Goal: Task Accomplishment & Management: Complete application form

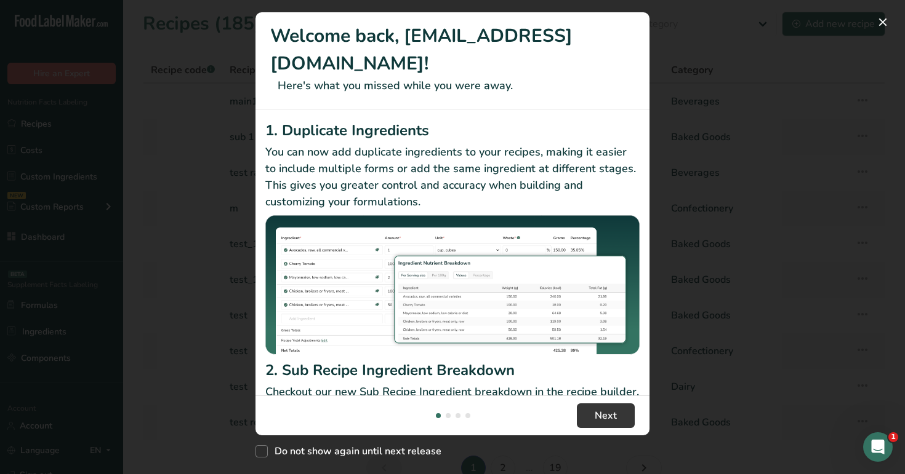
click at [852, 26] on div "New Features" at bounding box center [452, 237] width 905 height 474
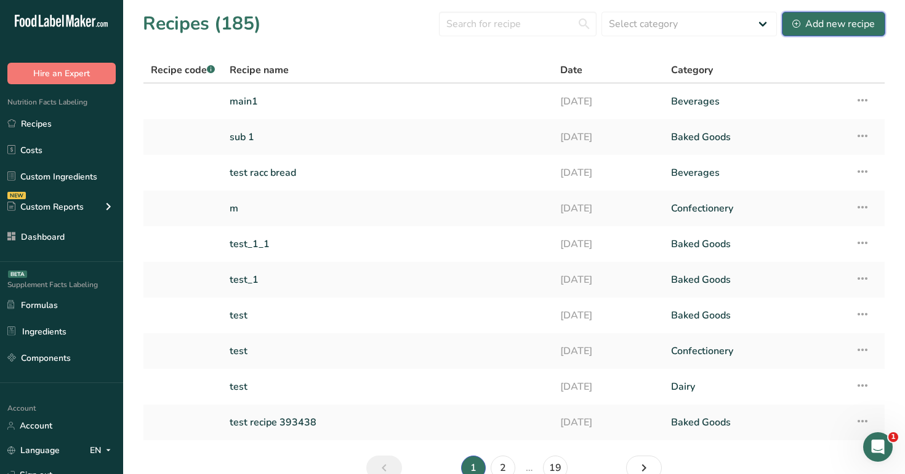
click at [846, 25] on div "Add new recipe" at bounding box center [833, 24] width 82 height 15
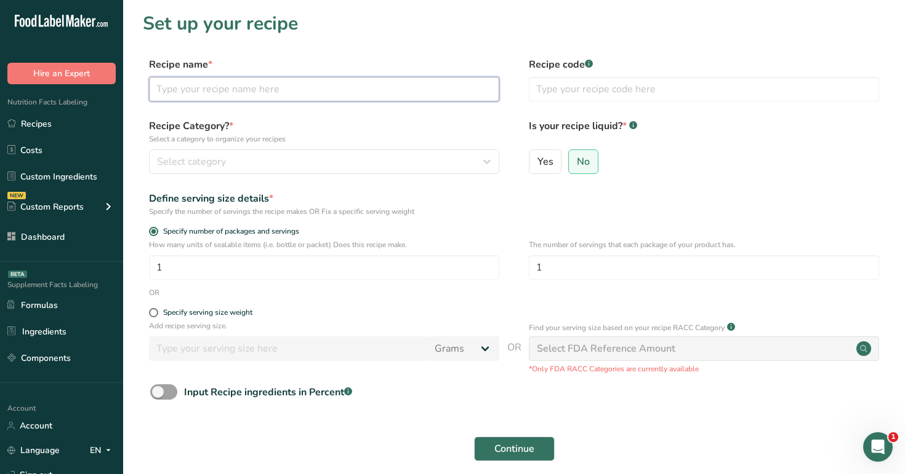
click at [394, 86] on input "text" at bounding box center [324, 89] width 350 height 25
type input "test"
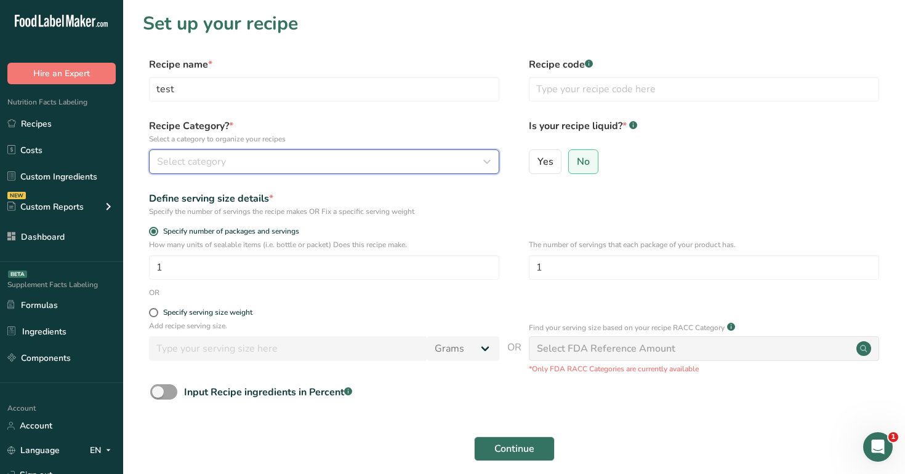
click at [384, 154] on div "Select category" at bounding box center [320, 161] width 327 height 15
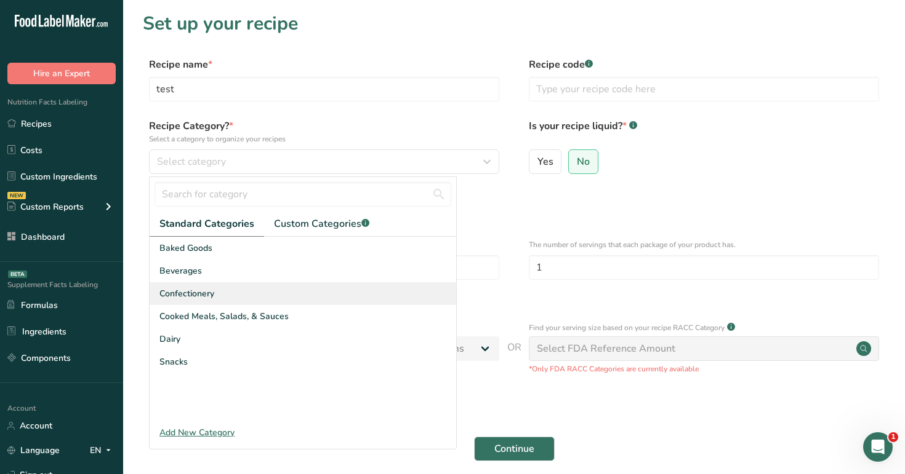
click at [386, 295] on div "Confectionery" at bounding box center [303, 293] width 306 height 23
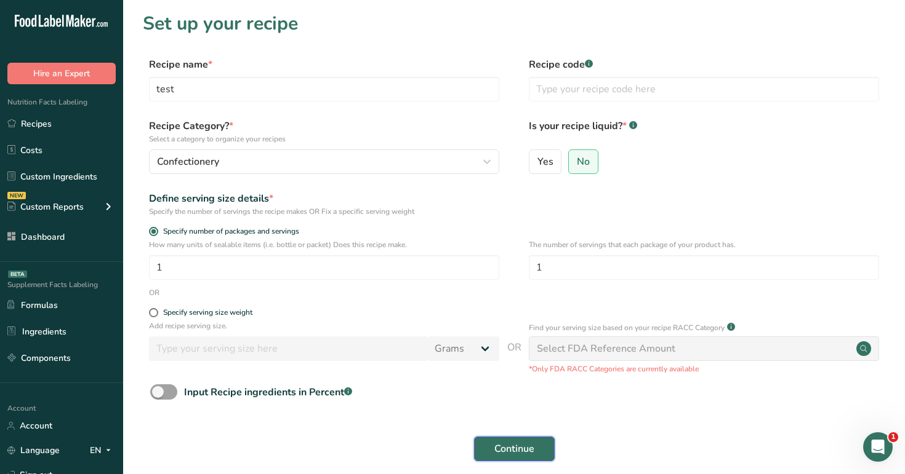
click at [500, 444] on span "Continue" at bounding box center [514, 449] width 40 height 15
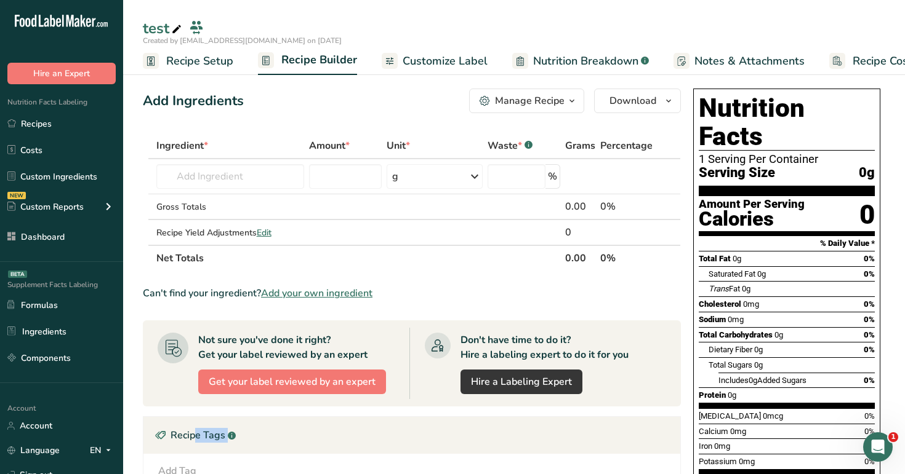
drag, startPoint x: 500, startPoint y: 444, endPoint x: 502, endPoint y: 400, distance: 44.3
click at [502, 400] on section "Ingredient * Amount * Unit * Waste * .a-a{fill:#347362;}.b-a{fill:#fff;} Grams …" at bounding box center [412, 416] width 538 height 567
click at [239, 174] on input "text" at bounding box center [230, 176] width 148 height 25
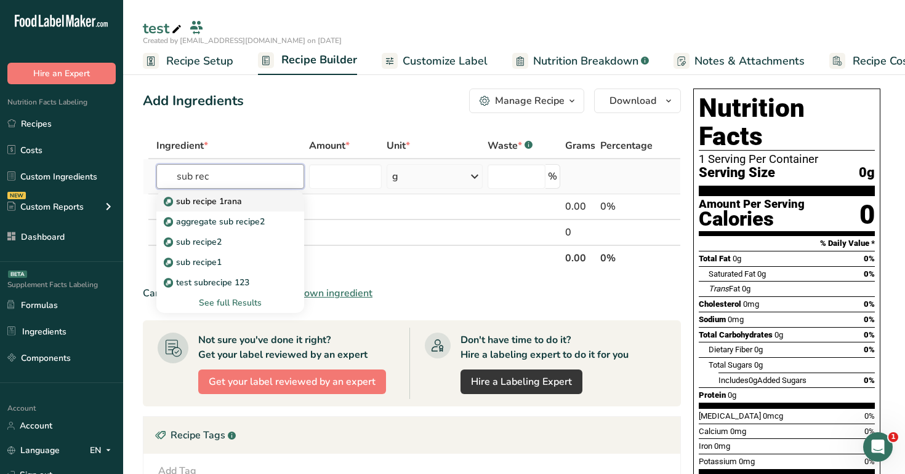
type input "sub rec"
click at [242, 202] on div "sub recipe 1rana" at bounding box center [220, 201] width 109 height 13
type input "sub recipe 1rana"
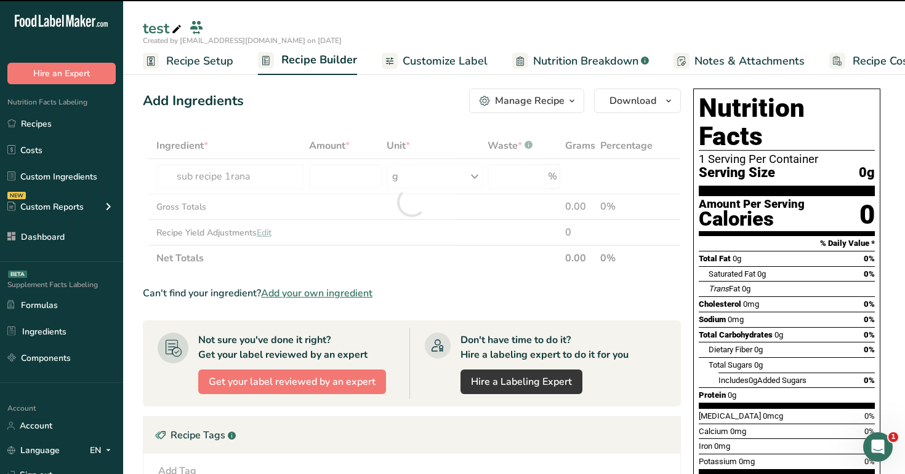
click at [292, 123] on div "Add Ingredients Manage Recipe Delete Recipe Duplicate Recipe Scale Recipe Save …" at bounding box center [415, 402] width 545 height 636
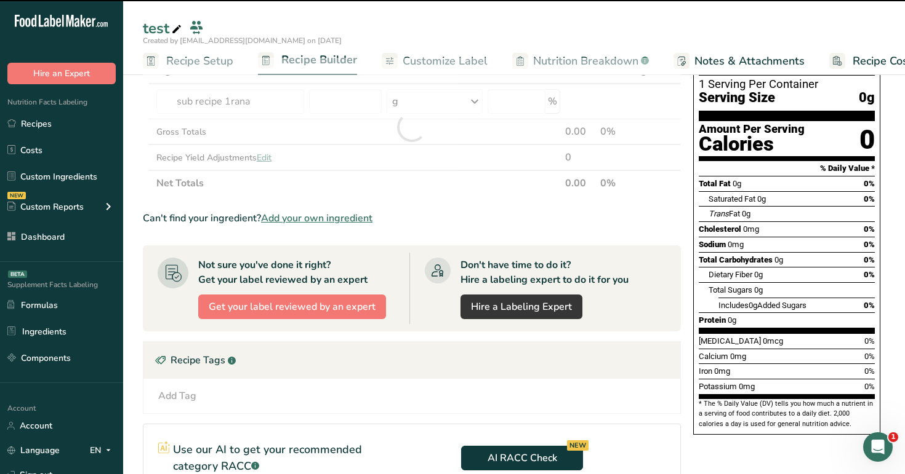
scroll to position [76, 0]
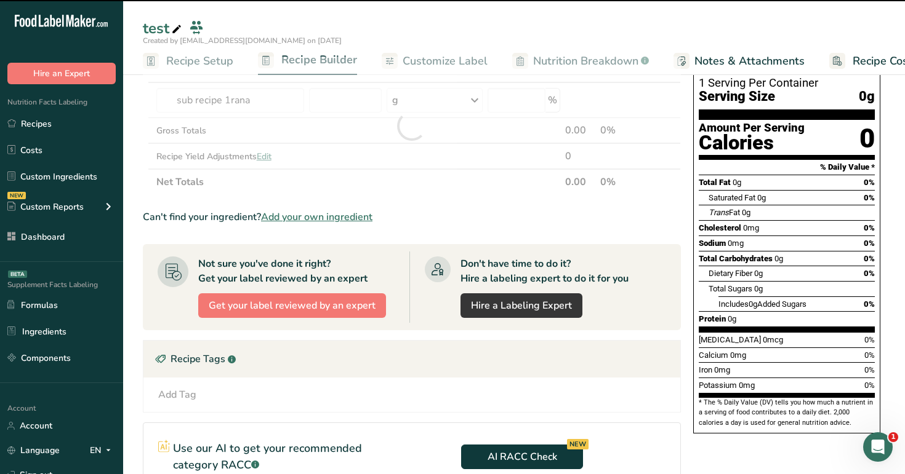
type input "0"
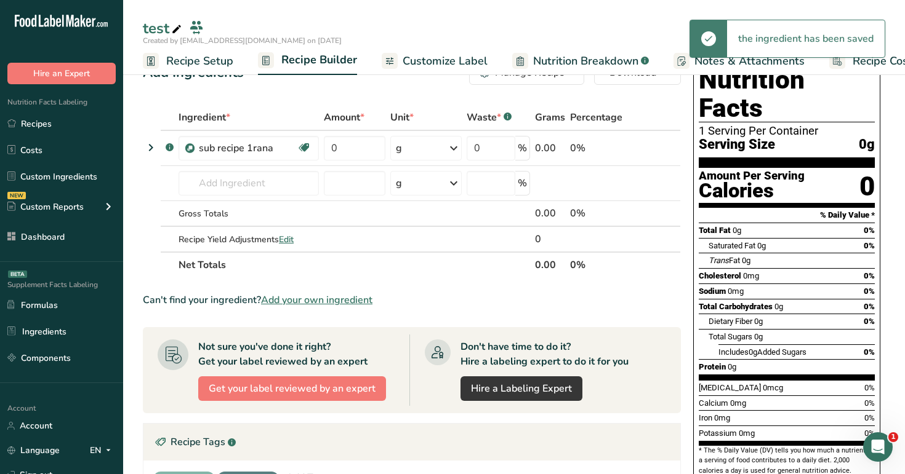
scroll to position [0, 0]
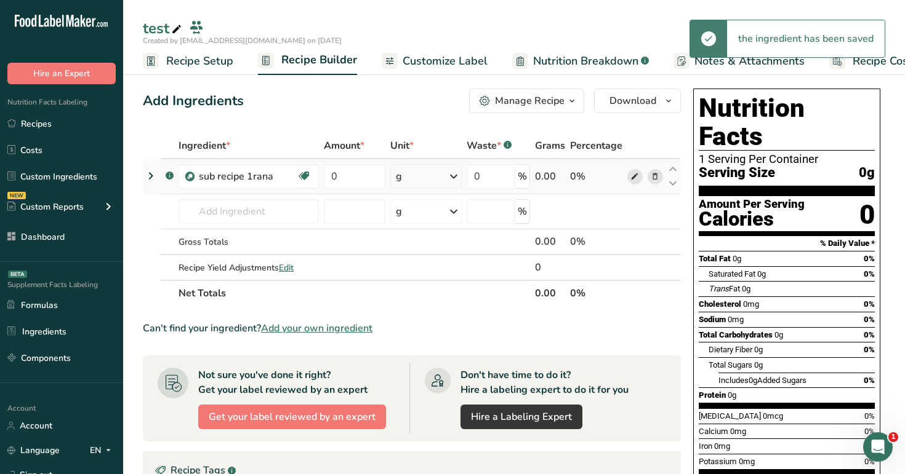
click at [631, 178] on icon at bounding box center [634, 176] width 9 height 13
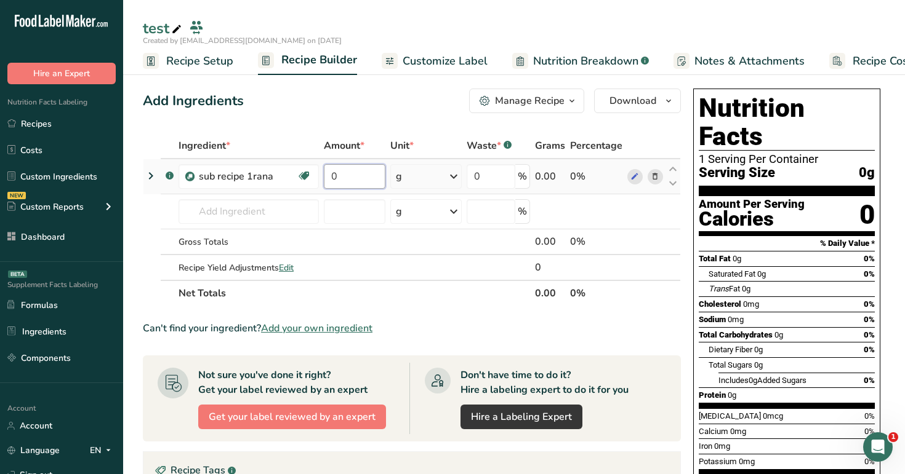
click at [350, 170] on input "0" at bounding box center [355, 176] width 62 height 25
type input "77"
click at [424, 86] on div "Add Ingredients Manage Recipe Delete Recipe Duplicate Recipe Scale Recipe Save …" at bounding box center [415, 433] width 545 height 699
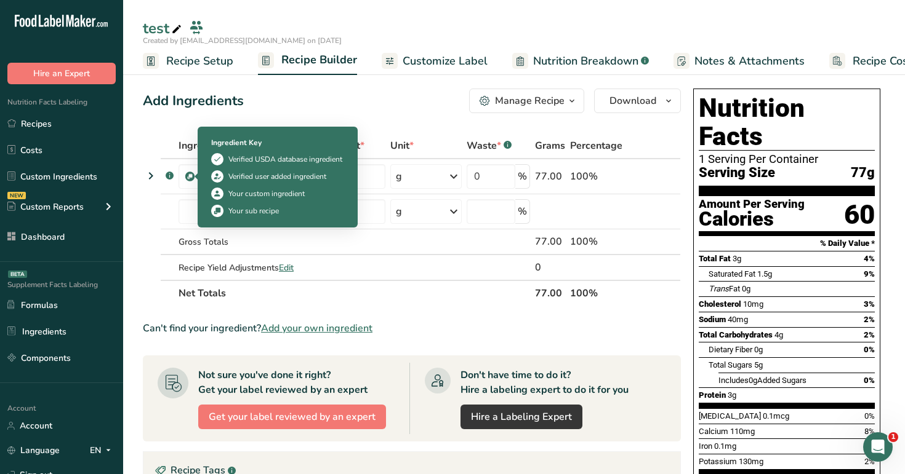
drag, startPoint x: 272, startPoint y: 176, endPoint x: 202, endPoint y: 175, distance: 70.2
click at [202, 175] on body ".a-20{fill:#fff;} Hire an Expert Nutrition Facts Labeling Recipes Costs Custom …" at bounding box center [452, 388] width 905 height 776
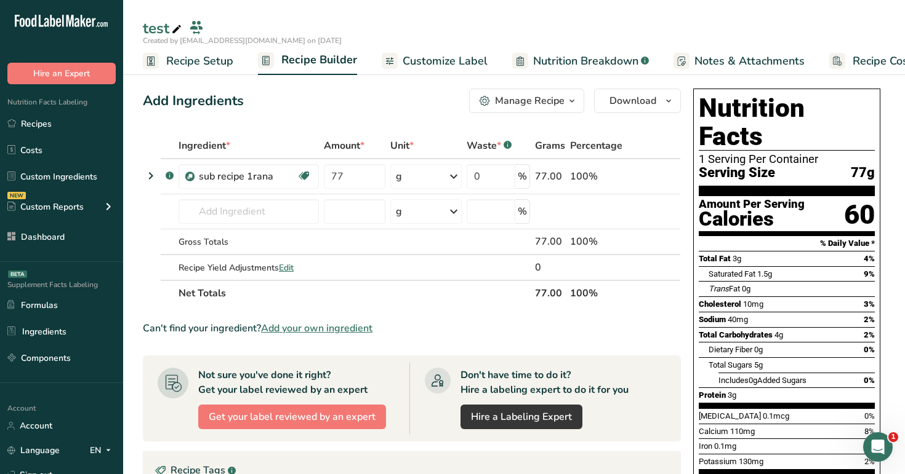
click at [229, 100] on div "Add Ingredients" at bounding box center [193, 101] width 101 height 20
drag, startPoint x: 276, startPoint y: 172, endPoint x: 200, endPoint y: 172, distance: 75.7
click at [200, 172] on div "sub recipe 1rana" at bounding box center [248, 176] width 98 height 15
copy div "sub recipe 1rana"
click at [652, 180] on icon at bounding box center [655, 176] width 9 height 13
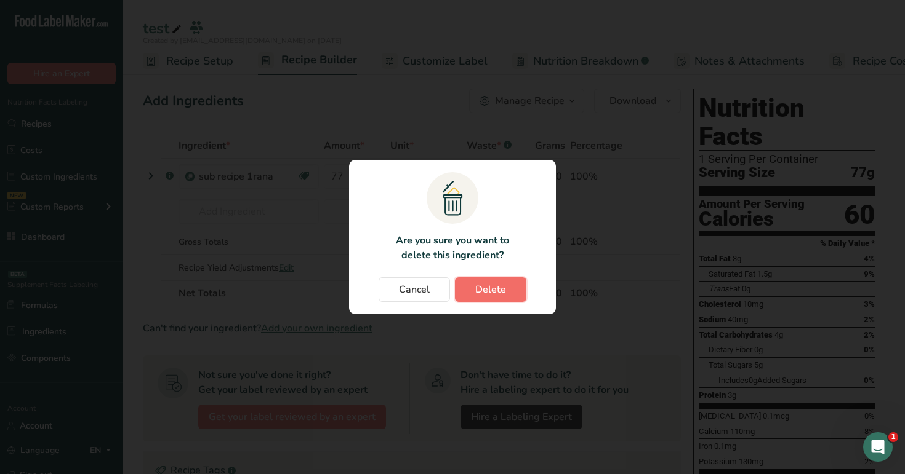
click at [500, 299] on button "Delete" at bounding box center [490, 290] width 71 height 25
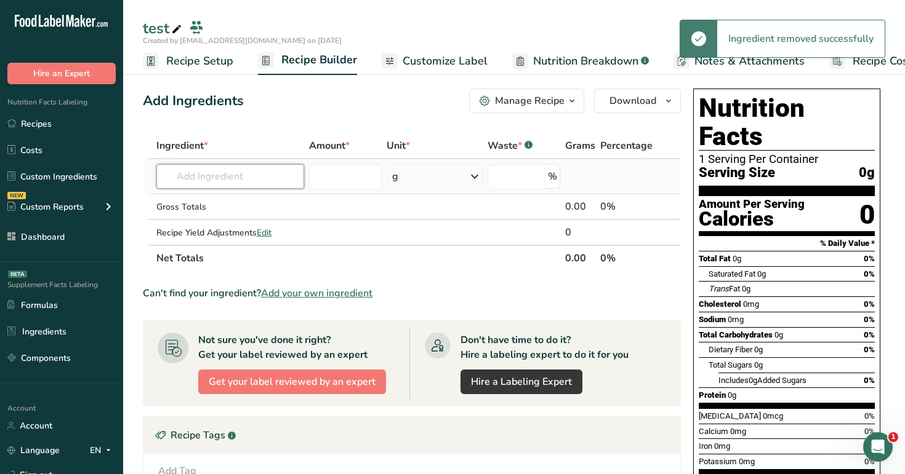
click at [253, 177] on input "text" at bounding box center [230, 176] width 148 height 25
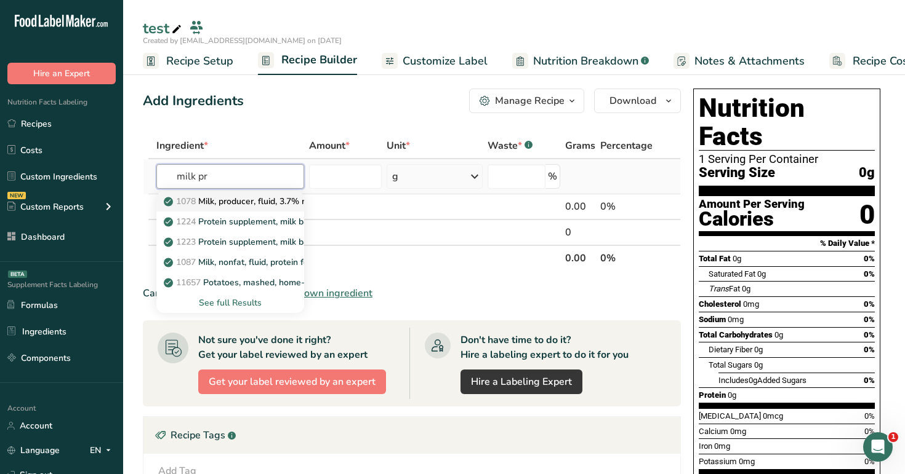
type input "milk pr"
click at [246, 202] on p "1078 Milk, producer, fluid, 3.7% milkfat" at bounding box center [247, 201] width 162 height 13
type input "Milk, producer, fluid, 3.7% milkfat"
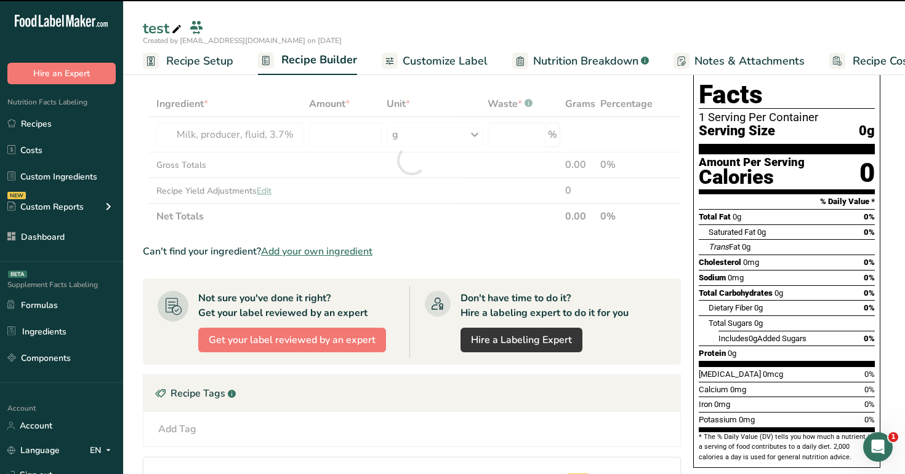
type input "0"
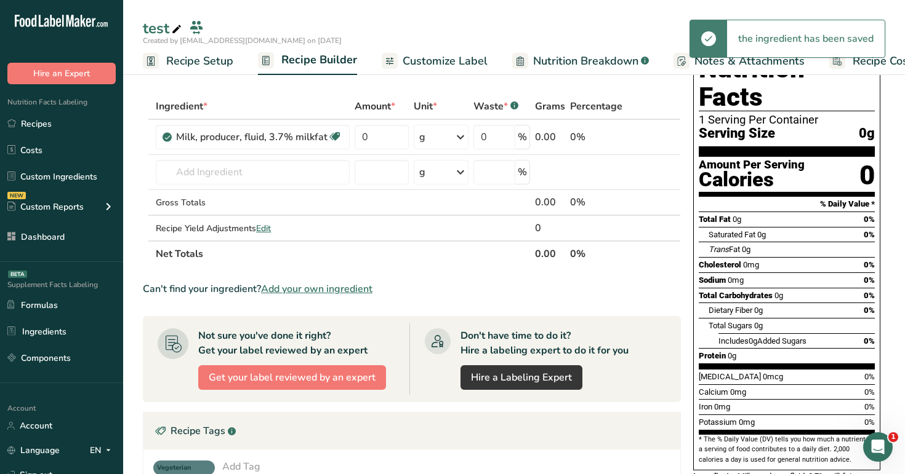
scroll to position [39, 0]
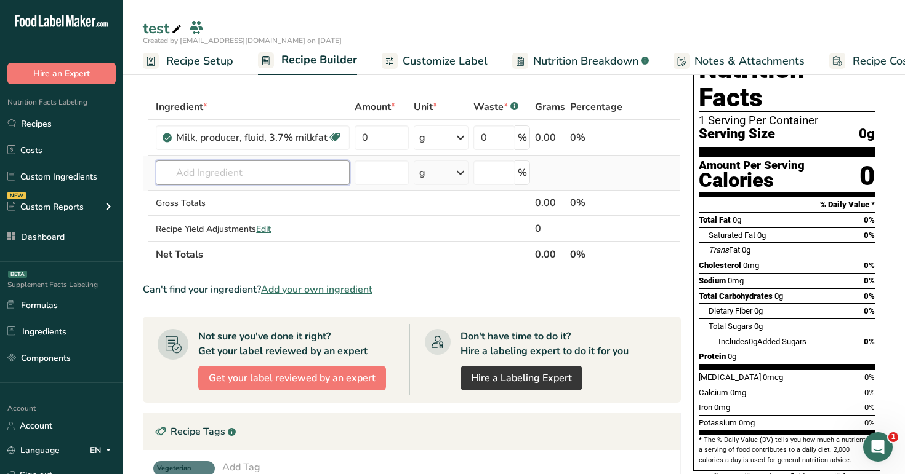
click at [246, 170] on input "text" at bounding box center [253, 173] width 194 height 25
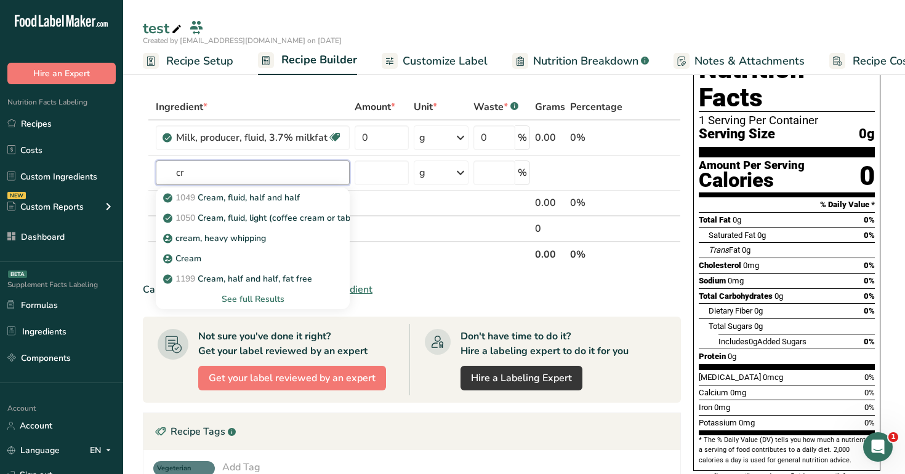
type input "c"
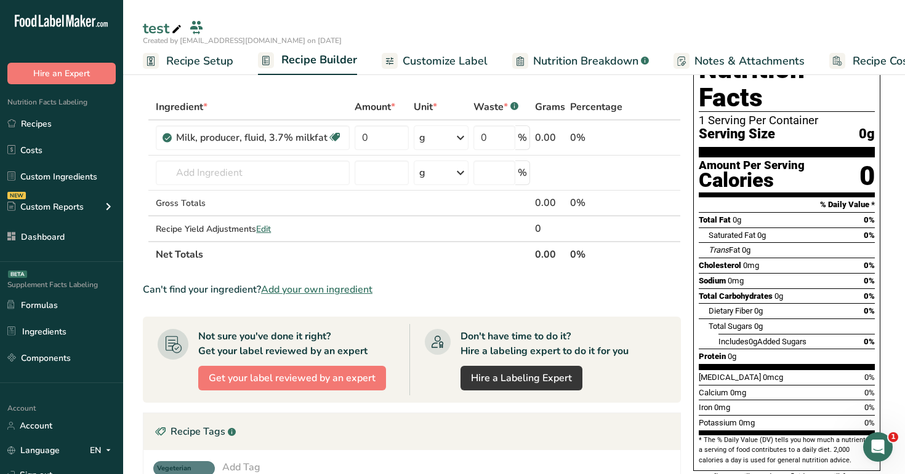
click at [141, 111] on section "Add Ingredients Manage Recipe Delete Recipe Duplicate Recipe Scale Recipe Save …" at bounding box center [514, 394] width 782 height 738
click at [55, 135] on link "Recipes" at bounding box center [61, 123] width 123 height 23
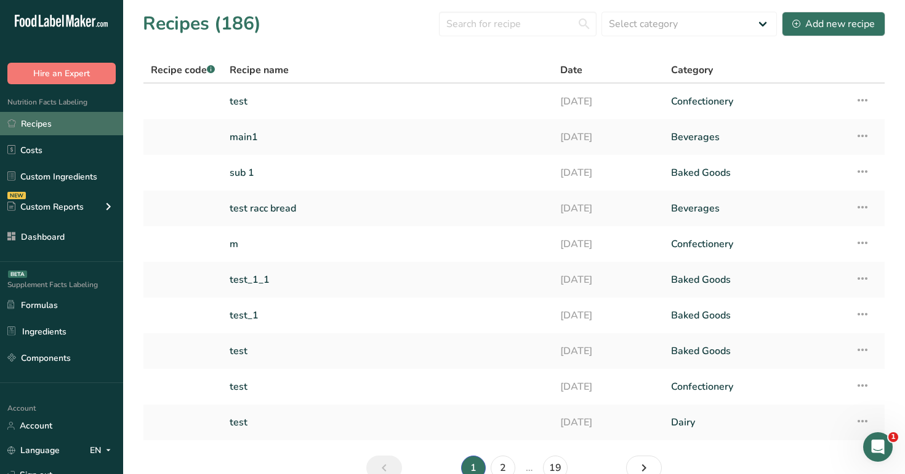
click at [74, 118] on link "Recipes" at bounding box center [61, 123] width 123 height 23
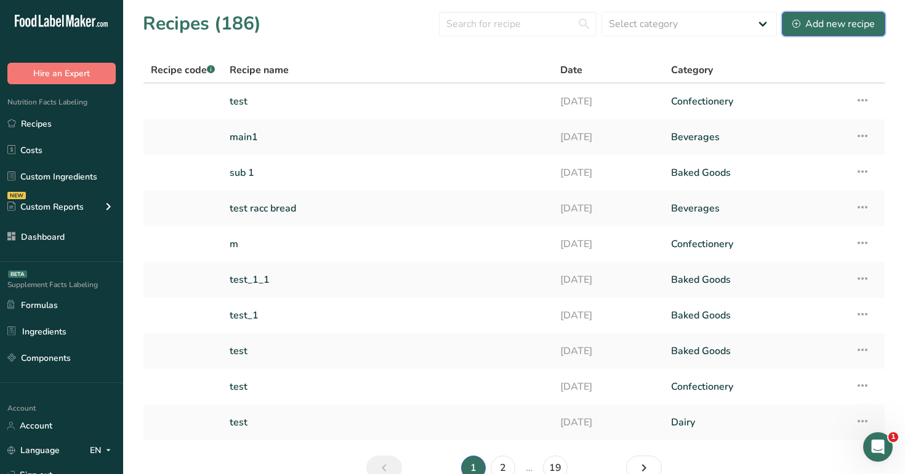
click at [860, 31] on button "Add new recipe" at bounding box center [833, 24] width 103 height 25
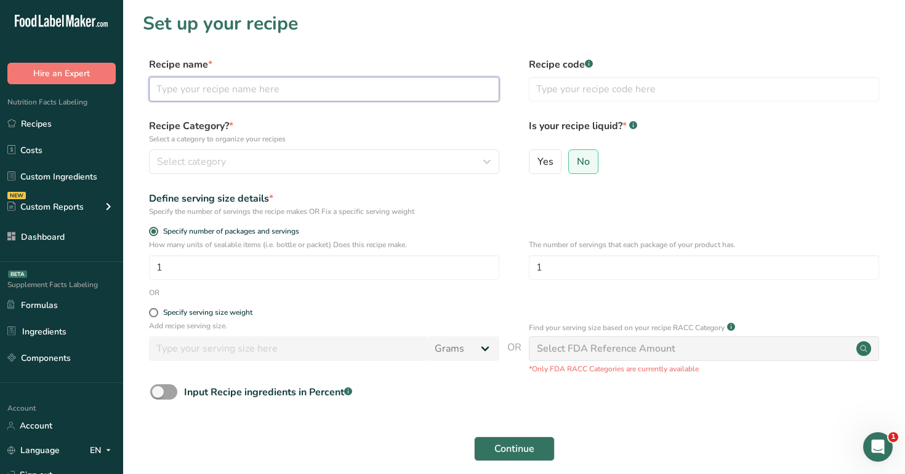
click at [452, 94] on input "text" at bounding box center [324, 89] width 350 height 25
type input "sub recipe client test"
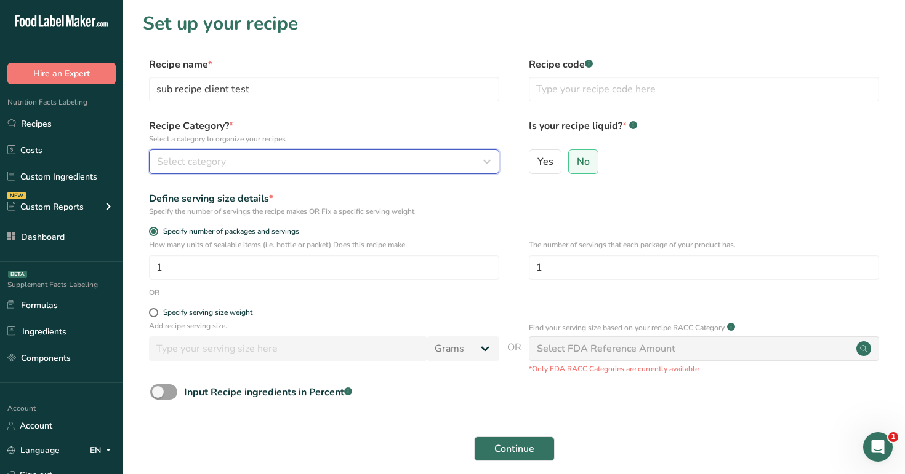
click at [382, 166] on div "Select category" at bounding box center [320, 161] width 327 height 15
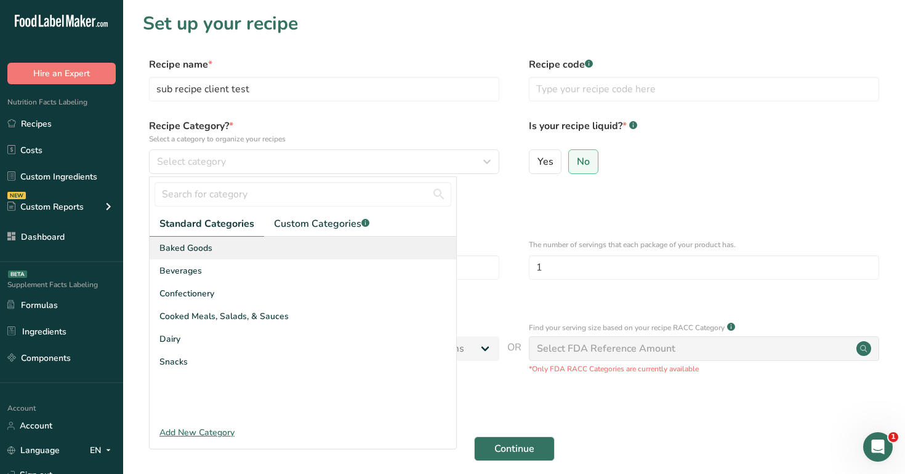
click at [378, 253] on div "Baked Goods" at bounding box center [303, 248] width 306 height 23
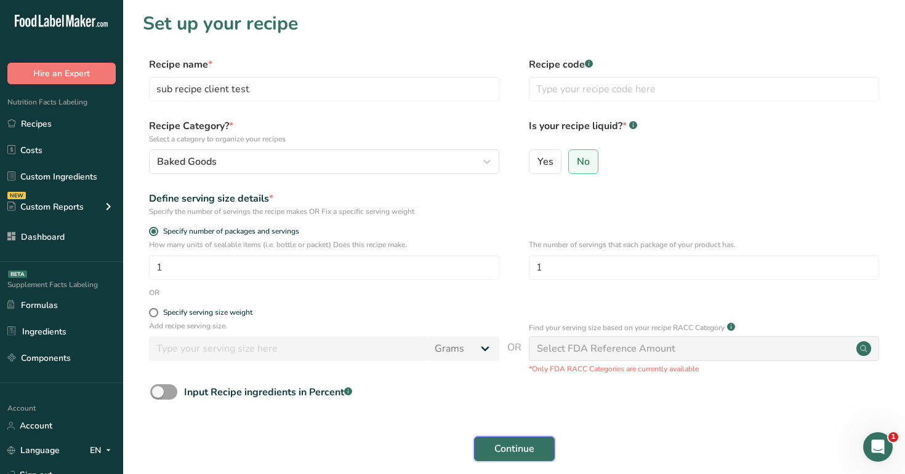
click at [508, 455] on span "Continue" at bounding box center [514, 449] width 40 height 15
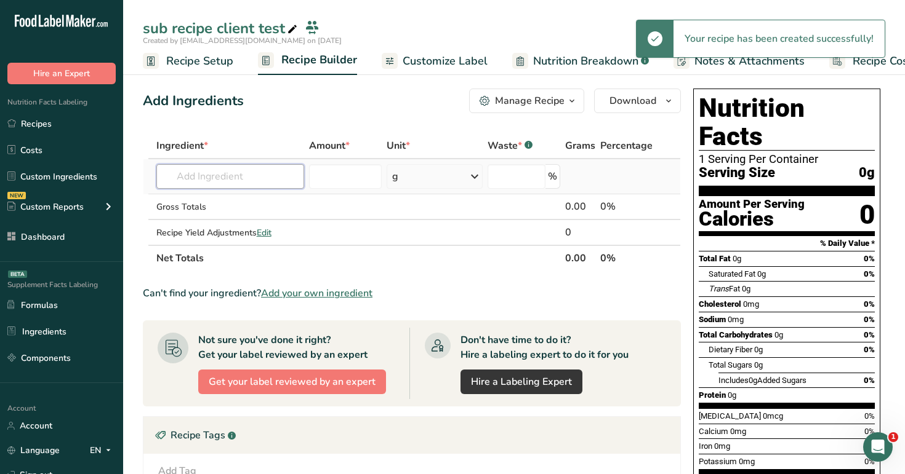
click at [233, 165] on input "text" at bounding box center [230, 176] width 148 height 25
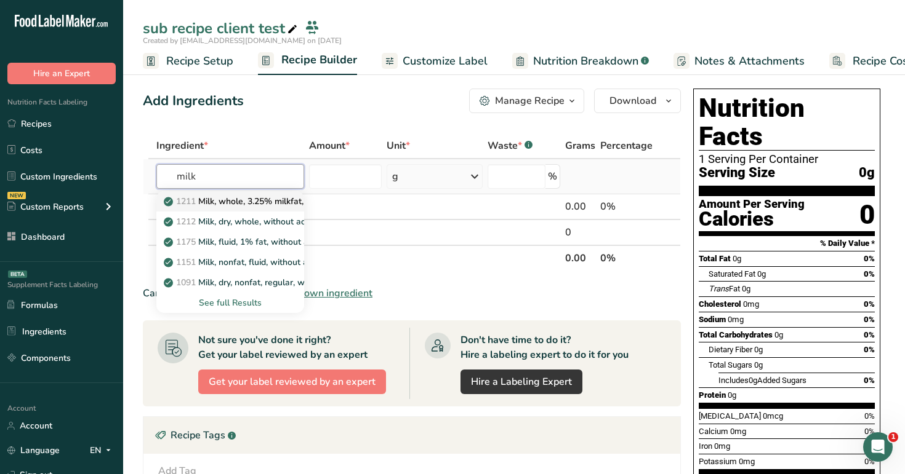
type input "milk"
click at [235, 198] on p "1211 Milk, whole, 3.25% milkfat, without added vitamin A and [MEDICAL_DATA]" at bounding box center [330, 201] width 328 height 13
type input "Milk, whole, 3.25% milkfat, without added vitamin A and [MEDICAL_DATA]"
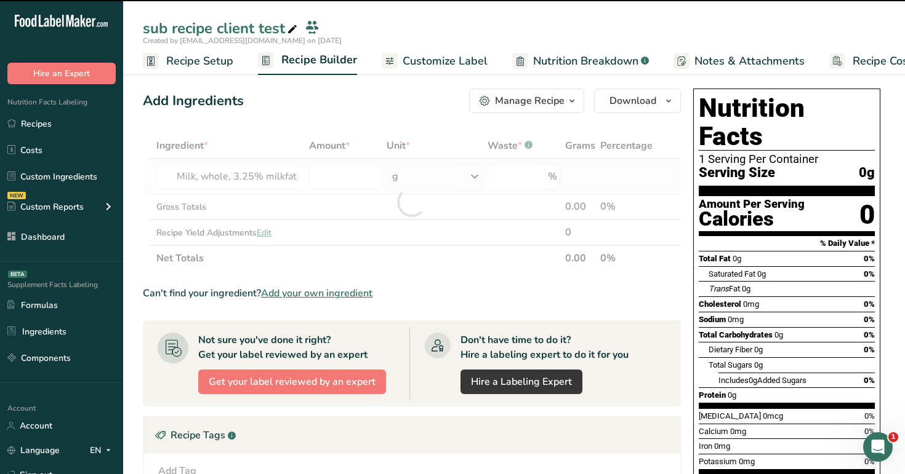
type input "0"
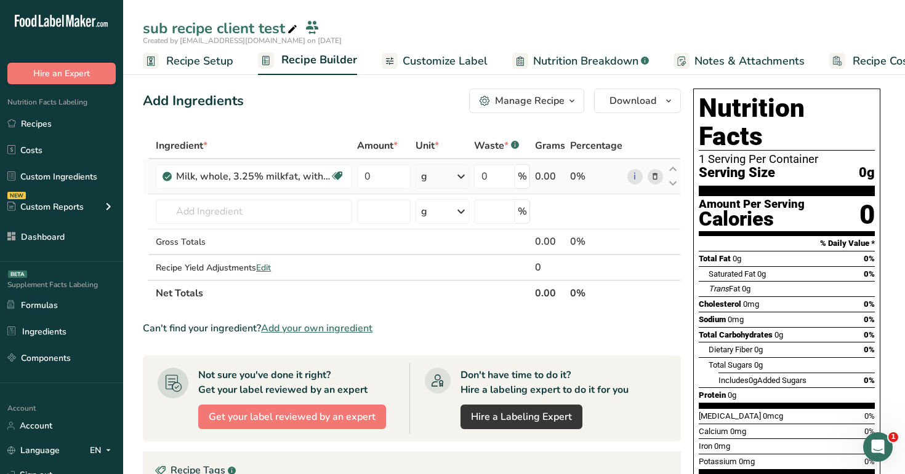
click at [655, 177] on icon at bounding box center [655, 176] width 9 height 13
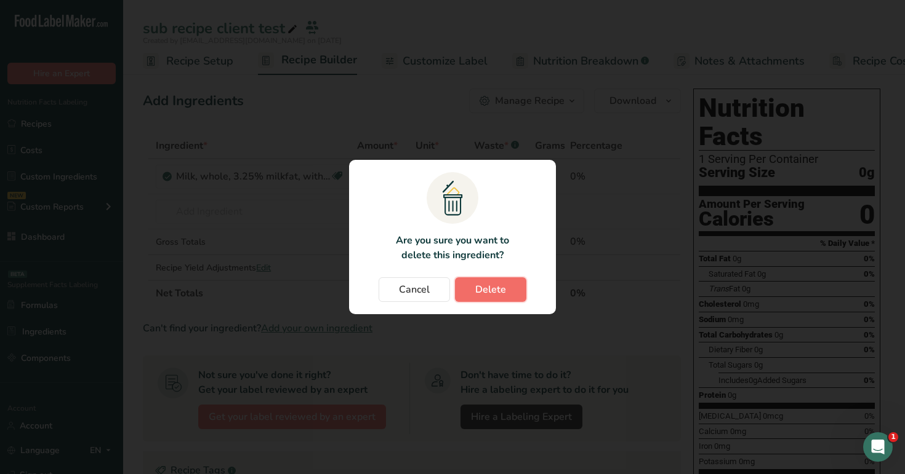
click at [499, 282] on span "Delete" at bounding box center [490, 289] width 31 height 15
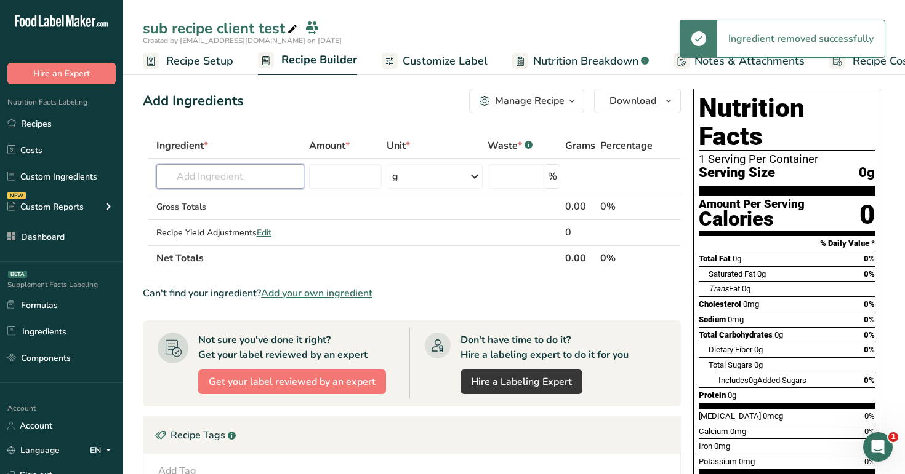
click at [215, 181] on input "text" at bounding box center [230, 176] width 148 height 25
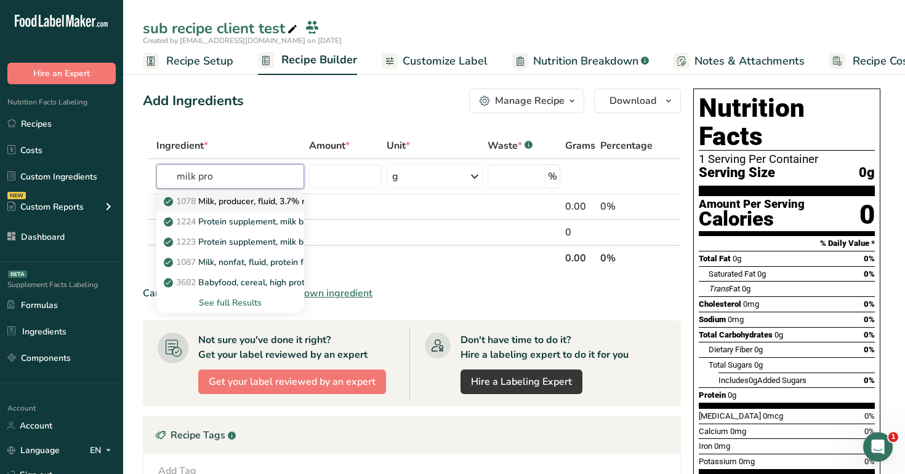
type input "milk pro"
click at [220, 205] on p "1078 Milk, producer, fluid, 3.7% milkfat" at bounding box center [247, 201] width 162 height 13
type input "Milk, producer, fluid, 3.7% milkfat"
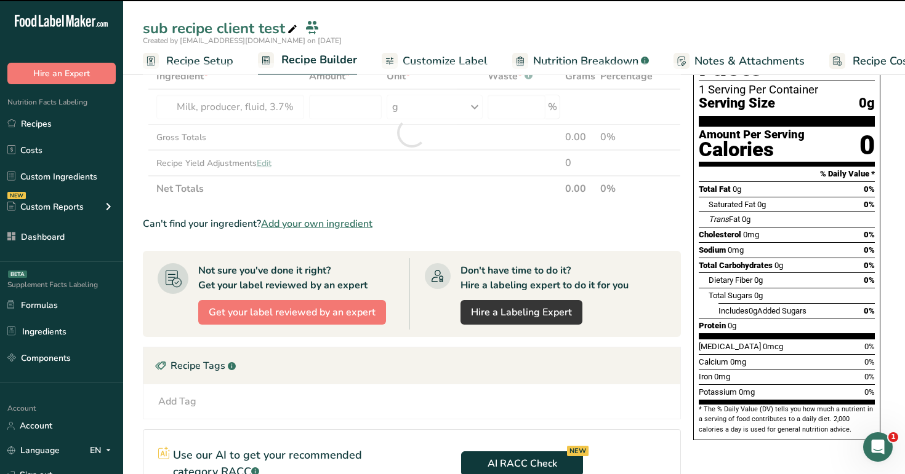
type input "0"
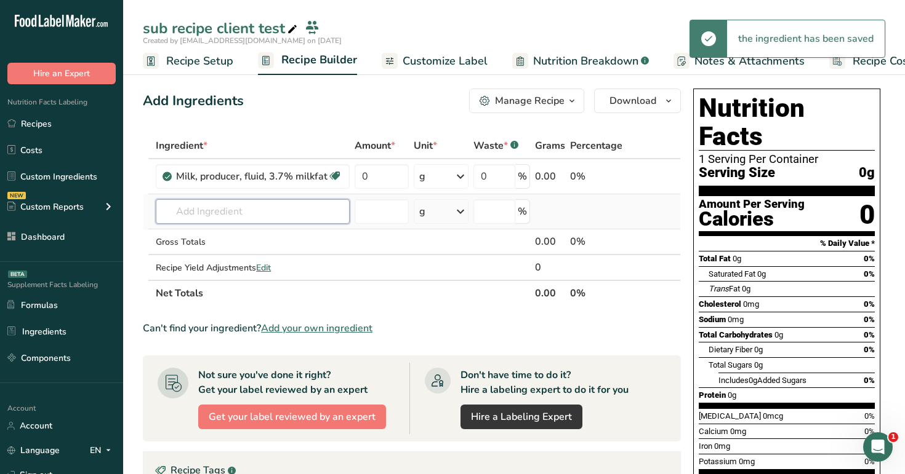
click at [223, 210] on input "text" at bounding box center [253, 211] width 194 height 25
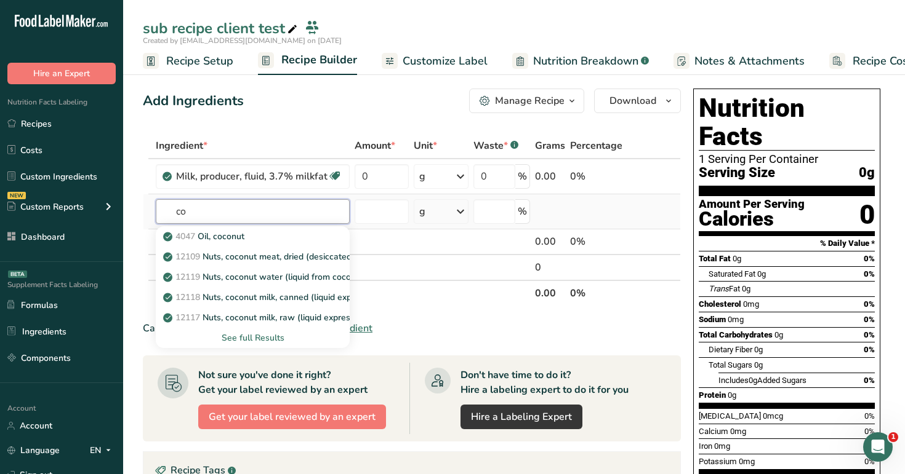
type input "c"
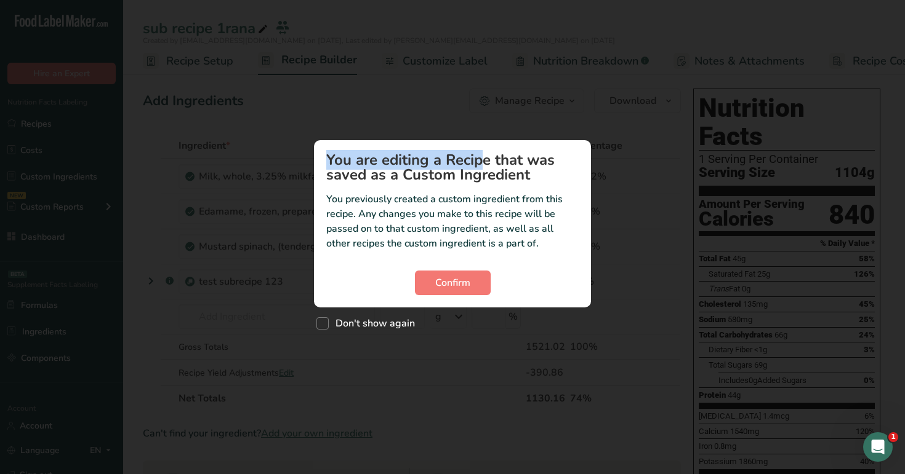
drag, startPoint x: 407, startPoint y: 158, endPoint x: 407, endPoint y: 135, distance: 22.8
click at [407, 135] on div "You are editing a Recipe that was saved as a Custom Ingredient You previously c…" at bounding box center [452, 237] width 905 height 474
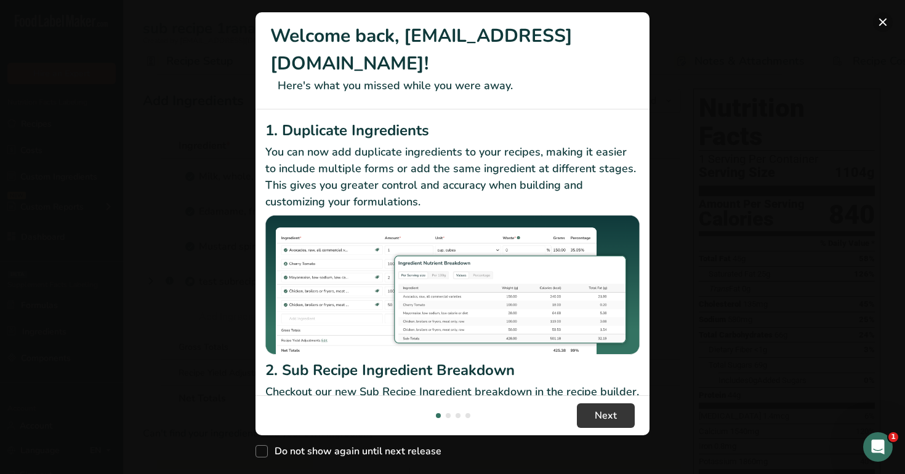
click at [886, 20] on button "New Features" at bounding box center [883, 22] width 20 height 20
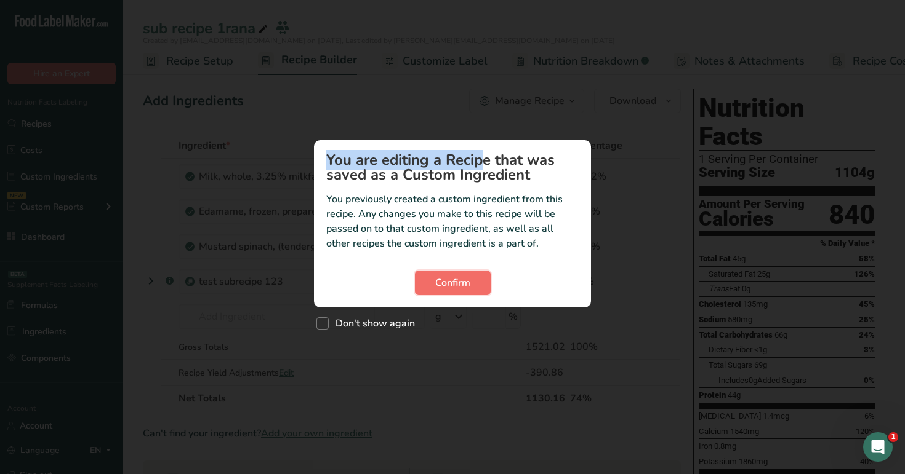
click at [446, 277] on span "Confirm" at bounding box center [452, 283] width 35 height 15
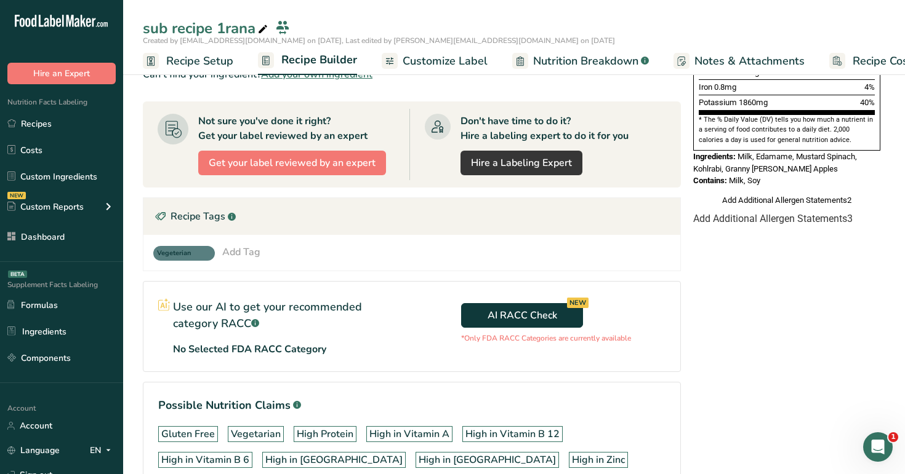
scroll to position [370, 0]
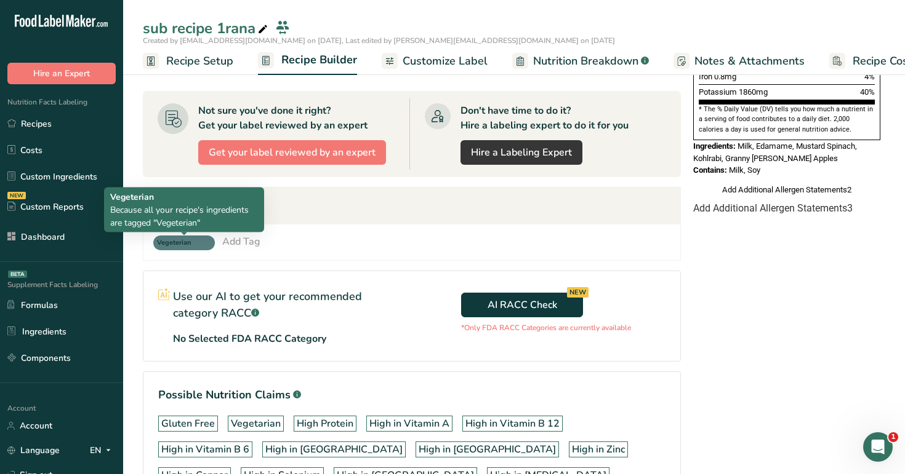
click at [207, 242] on span "Vegeterian" at bounding box center [184, 243] width 62 height 15
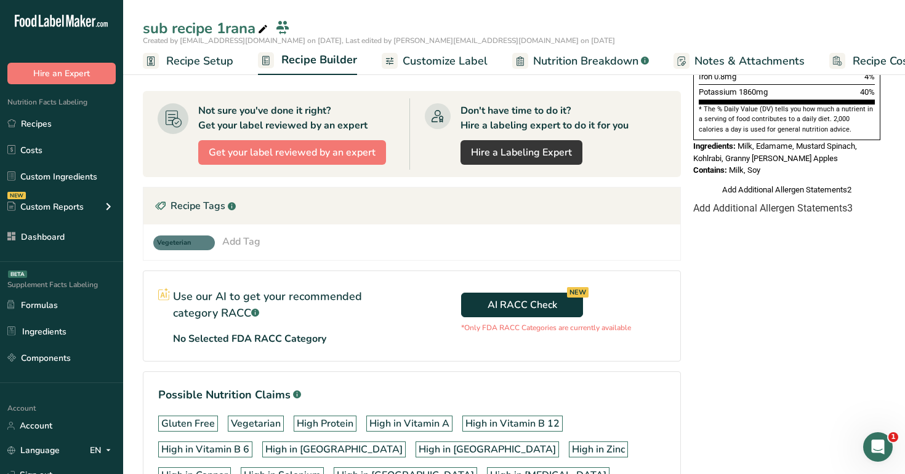
click at [249, 243] on div "Add Tag" at bounding box center [241, 241] width 38 height 15
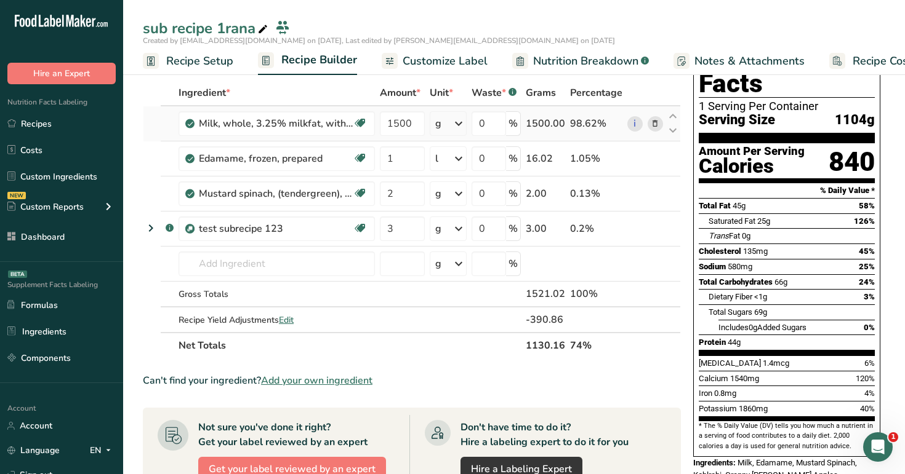
scroll to position [32, 0]
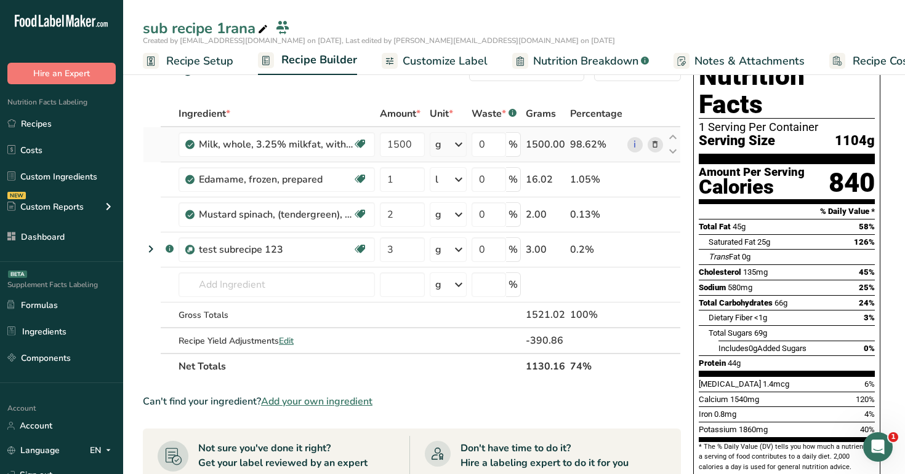
click at [657, 143] on icon at bounding box center [655, 144] width 9 height 13
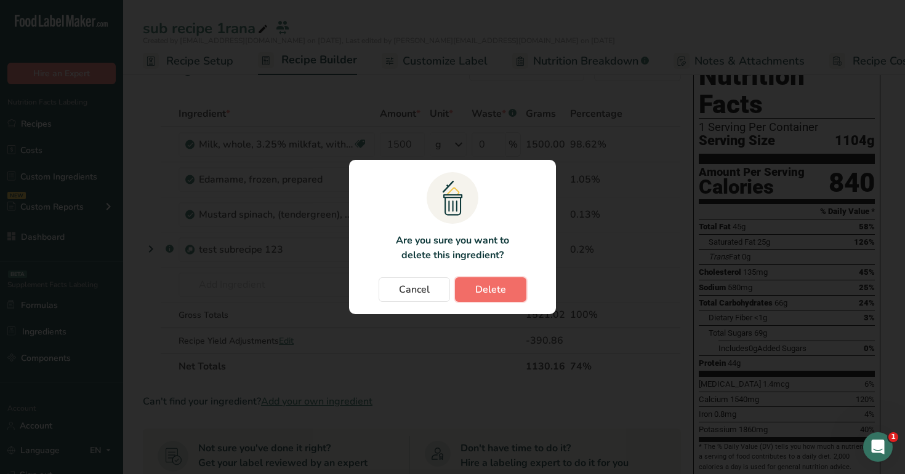
click at [479, 289] on span "Delete" at bounding box center [490, 289] width 31 height 15
type input "1"
type input "2"
type input "3"
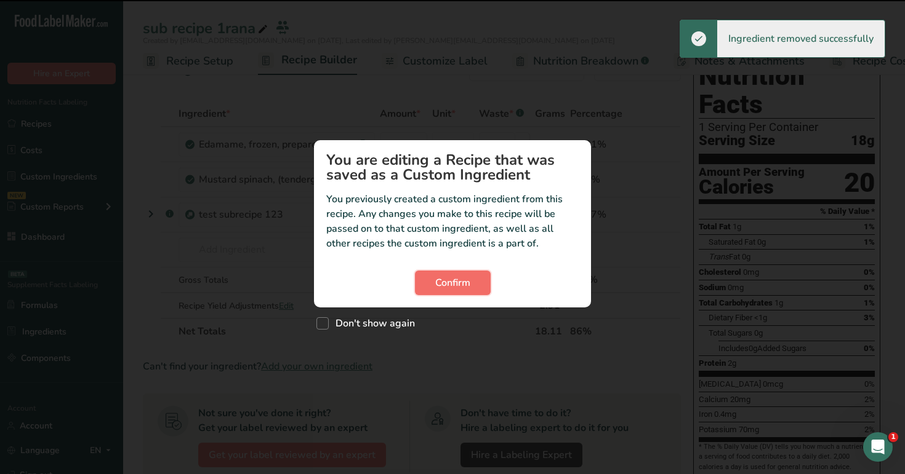
click at [438, 291] on button "Confirm" at bounding box center [453, 283] width 76 height 25
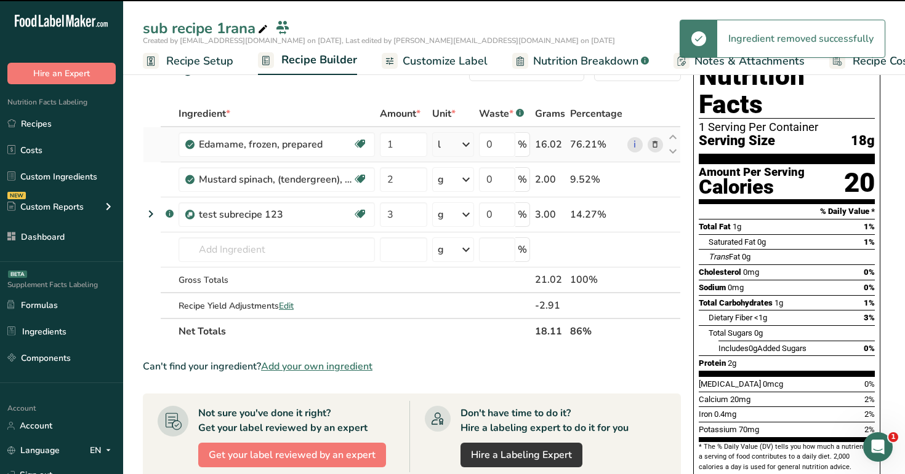
click at [653, 145] on icon at bounding box center [655, 144] width 9 height 13
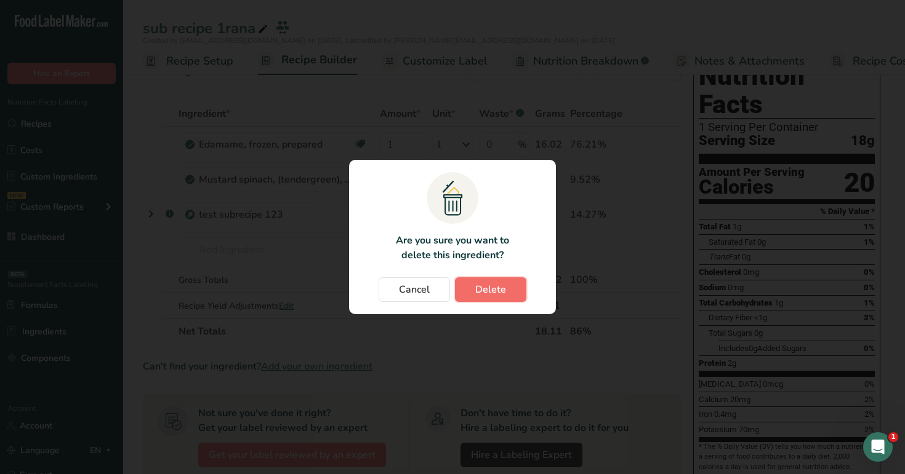
click at [467, 297] on button "Delete" at bounding box center [490, 290] width 71 height 25
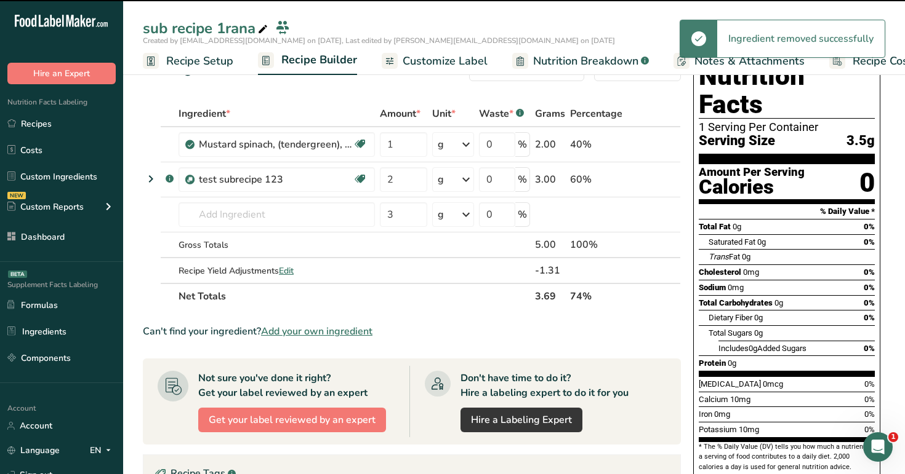
type input "2"
type input "3"
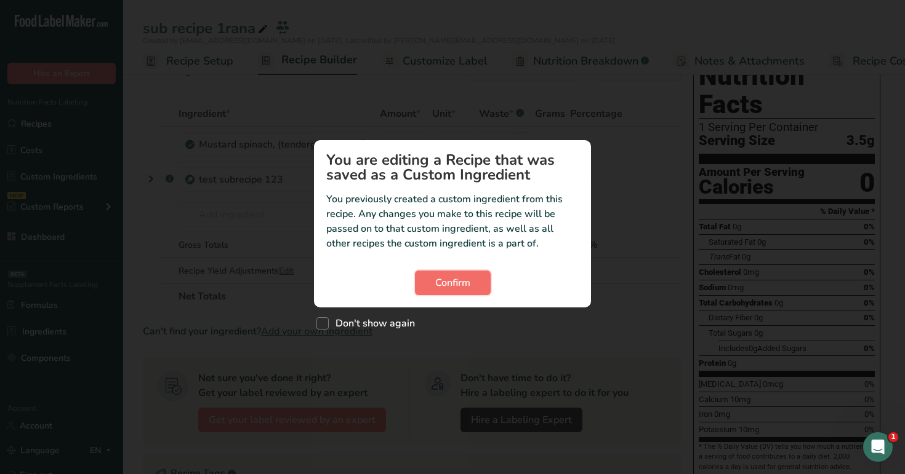
click at [454, 276] on span "Confirm" at bounding box center [452, 283] width 35 height 15
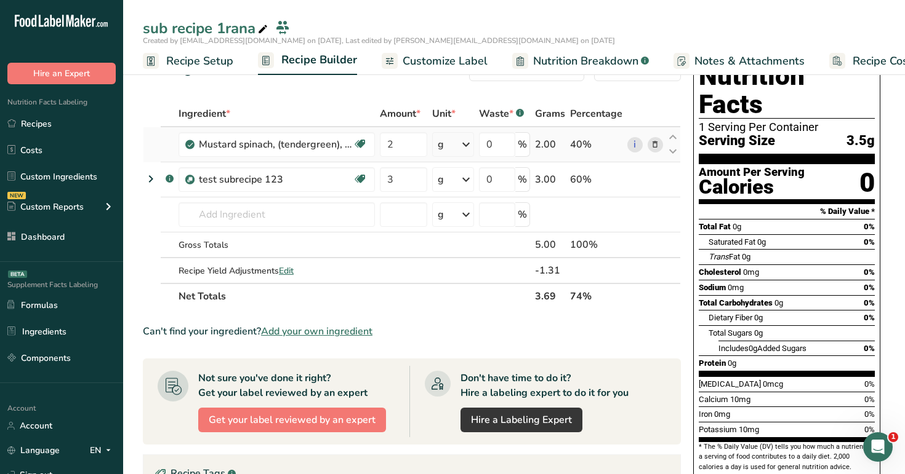
click at [647, 144] on span at bounding box center [654, 144] width 15 height 15
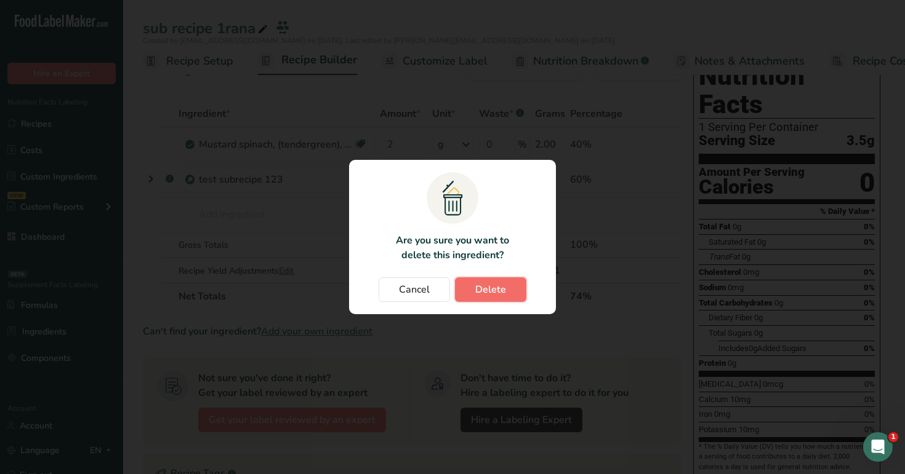
click at [485, 290] on span "Delete" at bounding box center [490, 289] width 31 height 15
type input "3"
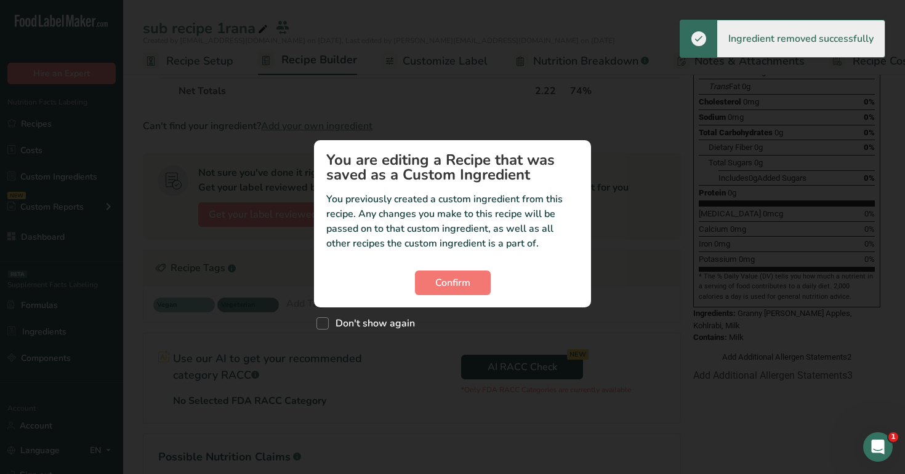
scroll to position [274, 0]
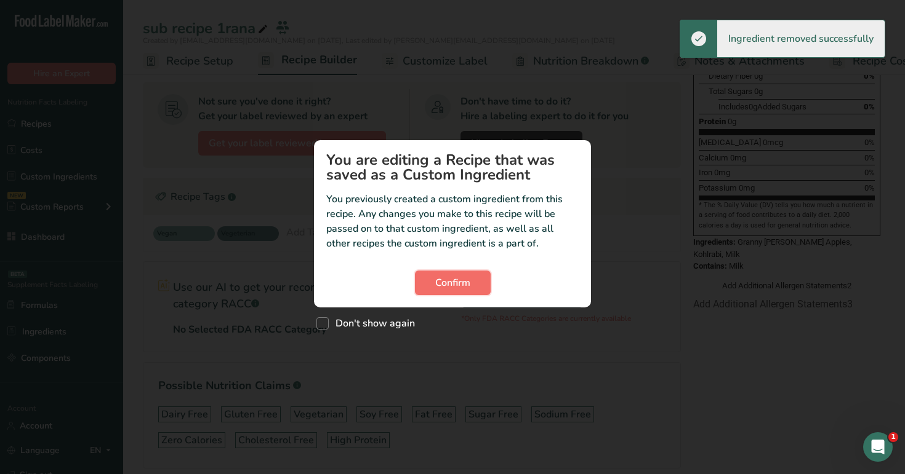
click at [473, 289] on button "Confirm" at bounding box center [453, 283] width 76 height 25
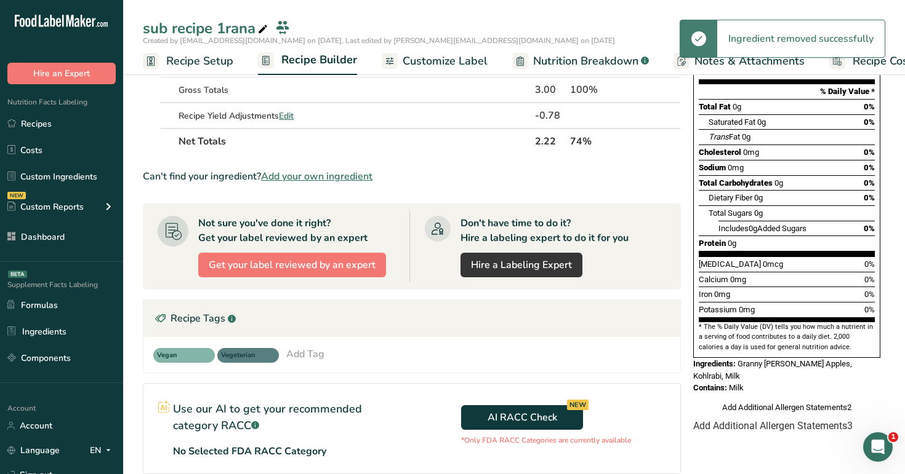
scroll to position [0, 0]
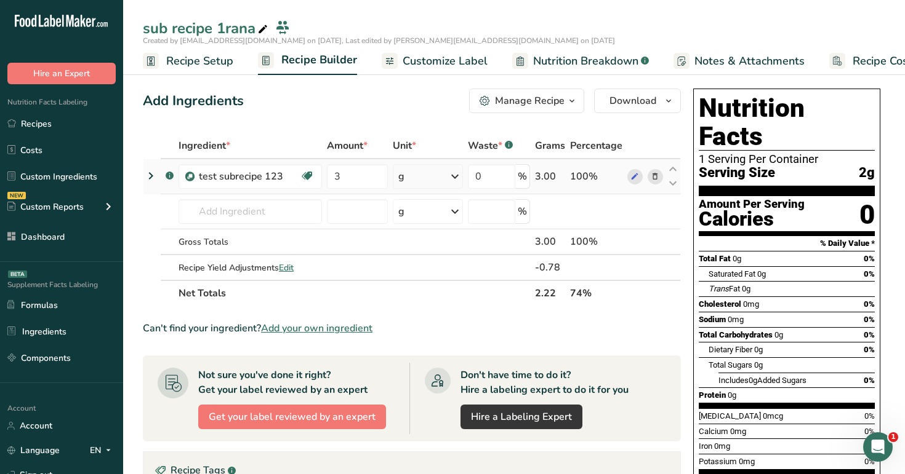
click at [654, 175] on icon at bounding box center [655, 176] width 9 height 13
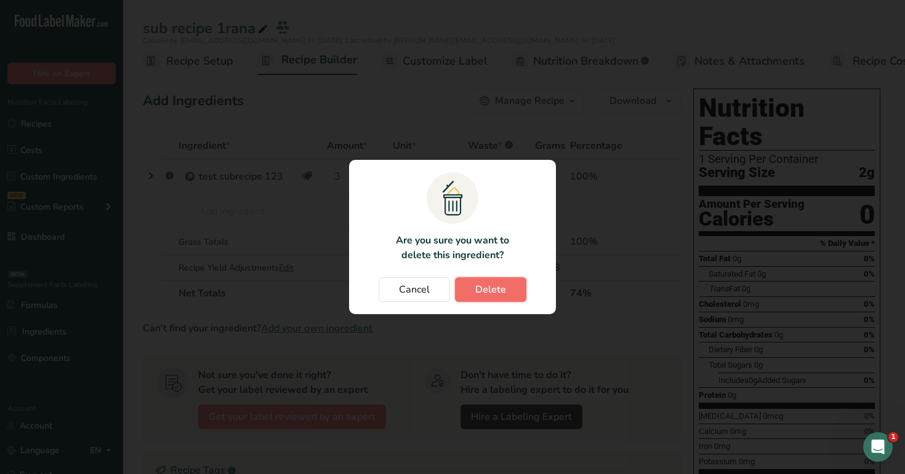
click at [497, 289] on span "Delete" at bounding box center [490, 289] width 31 height 15
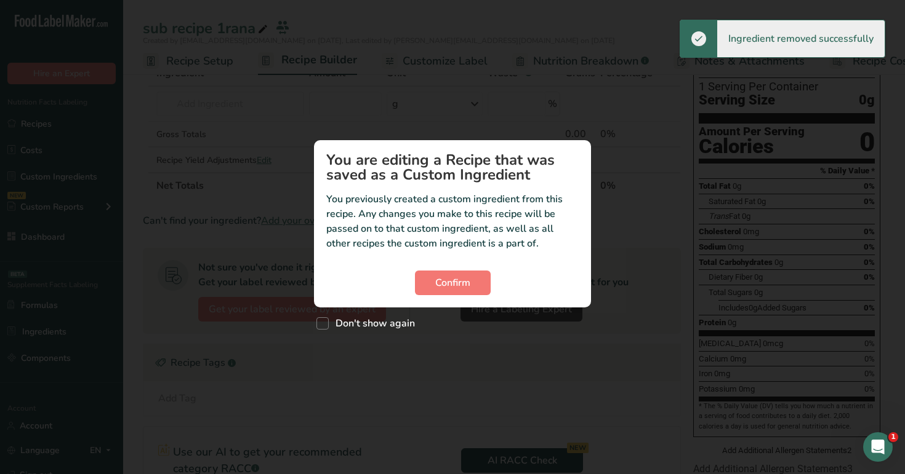
scroll to position [146, 0]
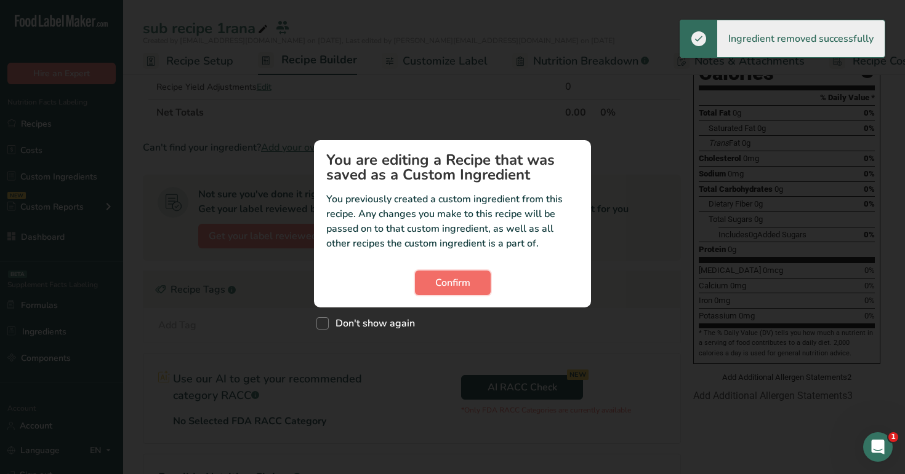
click at [466, 286] on span "Confirm" at bounding box center [452, 283] width 35 height 15
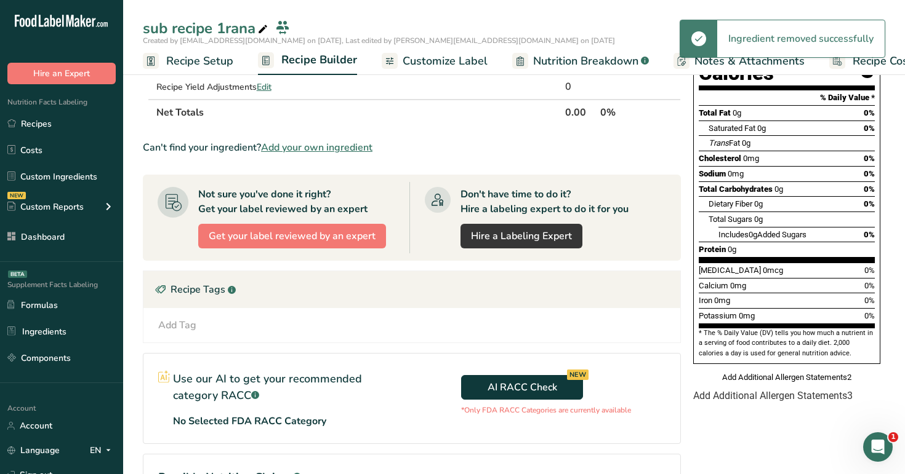
scroll to position [0, 0]
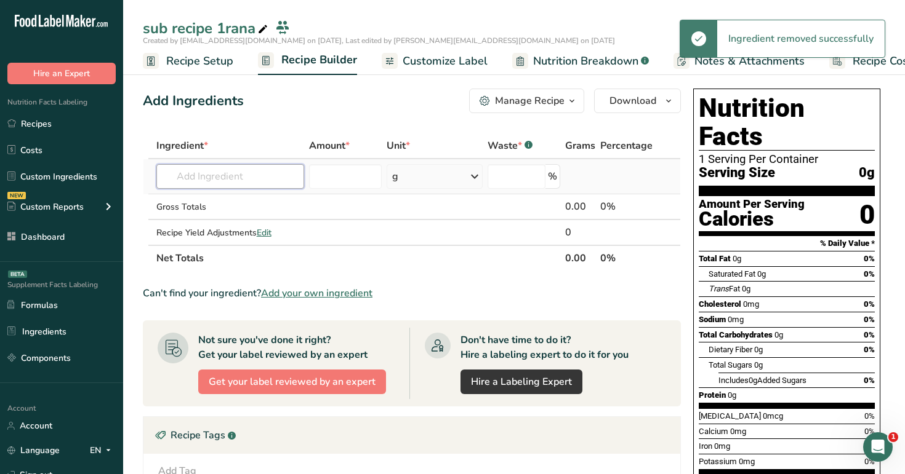
click at [214, 170] on input "text" at bounding box center [230, 176] width 148 height 25
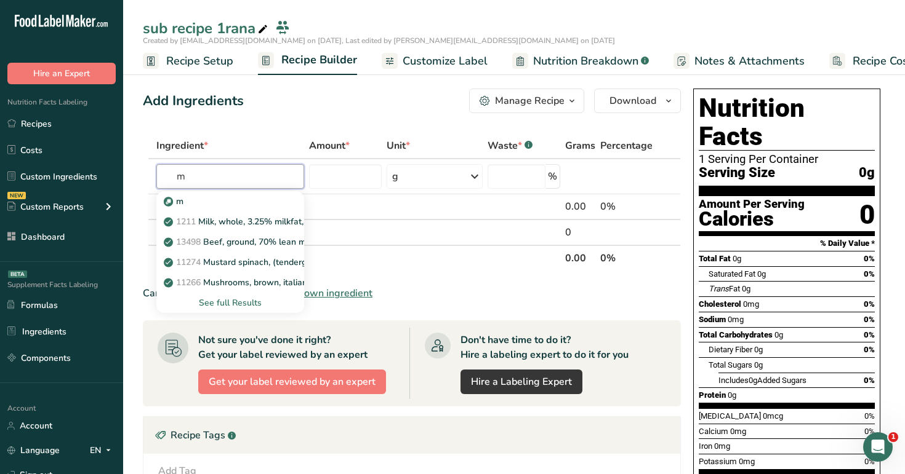
type input "m"
click at [274, 124] on div "Add Ingredients Manage Recipe Delete Recipe Duplicate Recipe Scale Recipe Save …" at bounding box center [415, 402] width 545 height 636
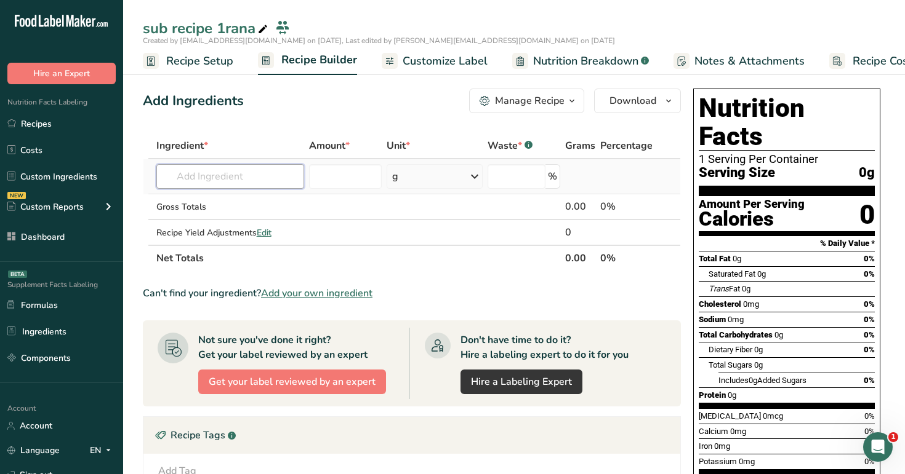
click at [240, 172] on input "text" at bounding box center [230, 176] width 148 height 25
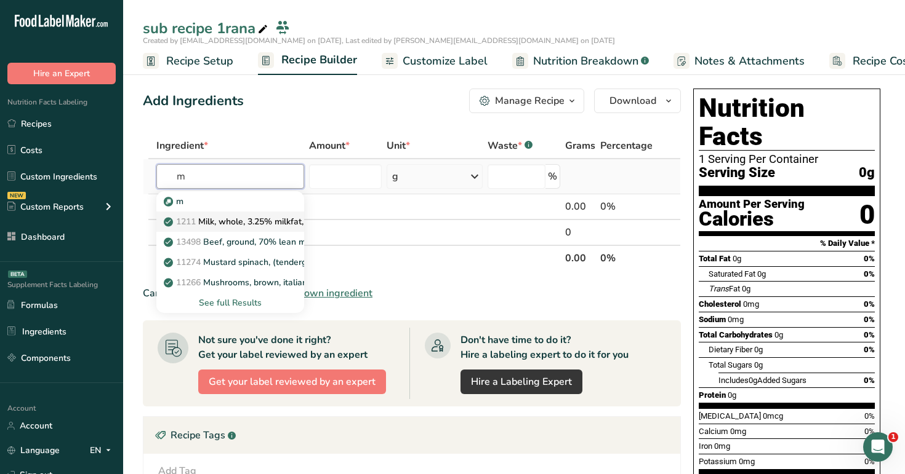
type input "m"
click at [244, 216] on p "1211 Milk, whole, 3.25% milkfat, without added vitamin A and [MEDICAL_DATA]" at bounding box center [330, 221] width 328 height 13
type input "Milk, whole, 3.25% milkfat, without added vitamin A and [MEDICAL_DATA]"
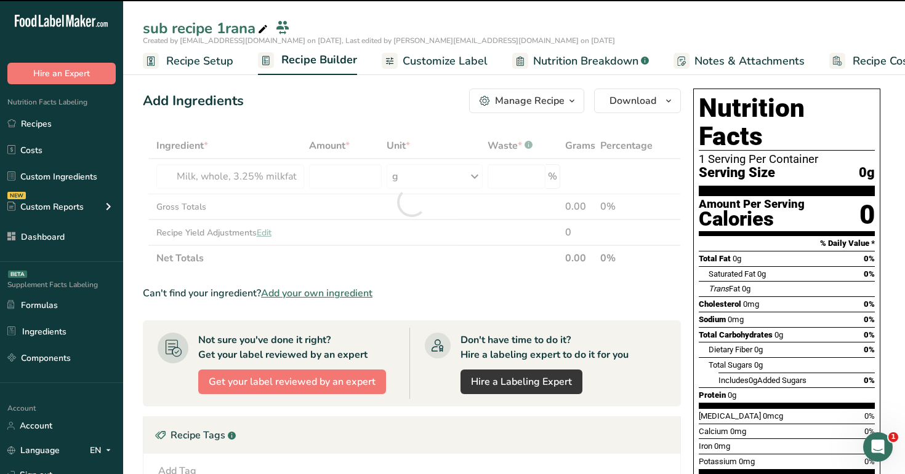
type input "0"
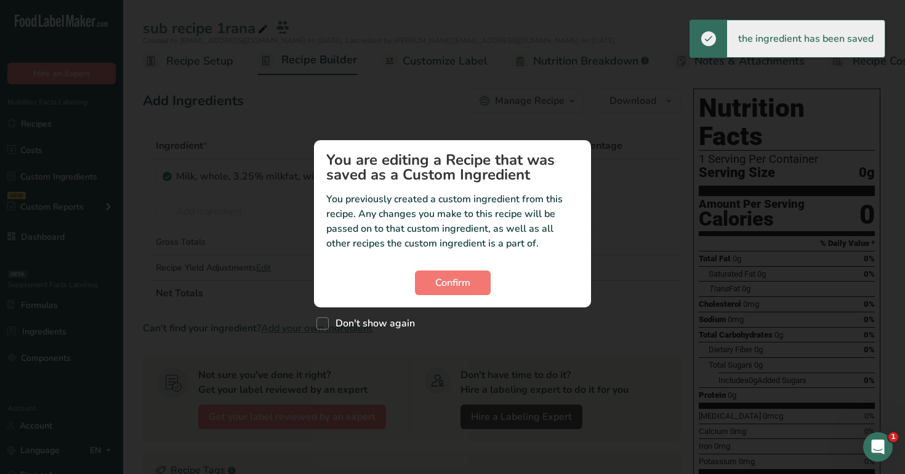
click at [446, 301] on section "You are editing a Recipe that was saved as a Custom Ingredient You previously c…" at bounding box center [452, 223] width 277 height 167
click at [446, 293] on button "Confirm" at bounding box center [453, 283] width 76 height 25
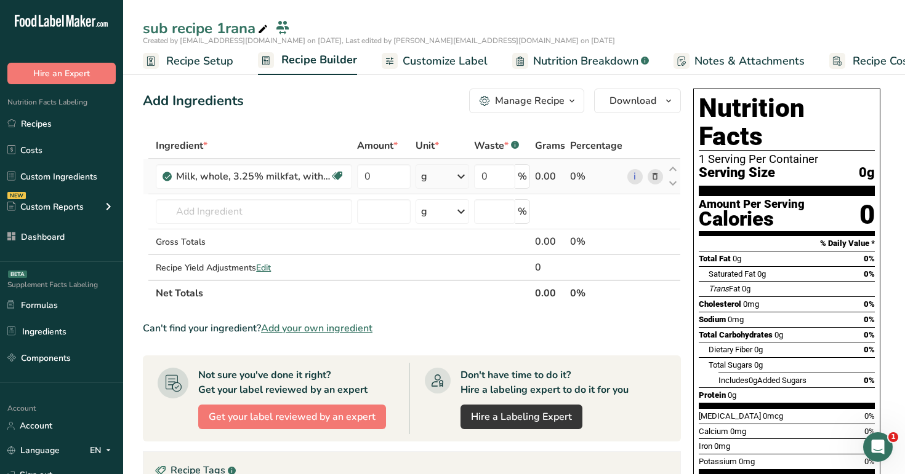
click at [657, 178] on icon at bounding box center [655, 176] width 9 height 13
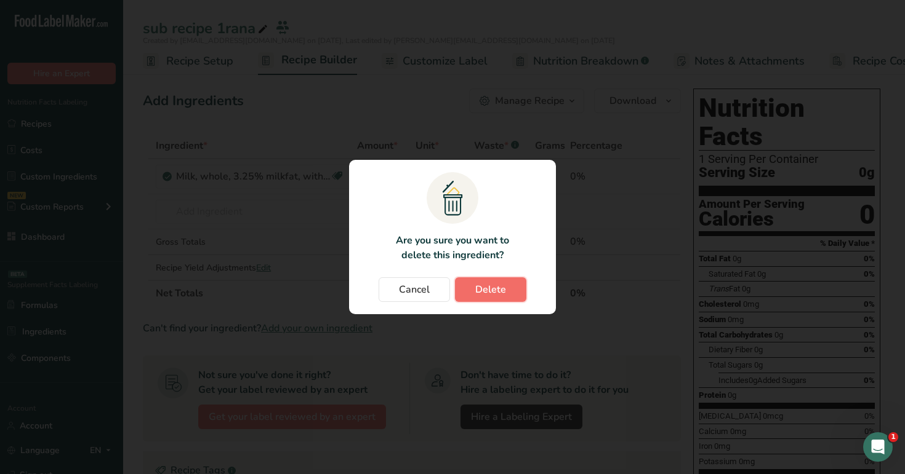
click at [490, 297] on span "Delete" at bounding box center [490, 289] width 31 height 15
